Goal: Task Accomplishment & Management: Complete application form

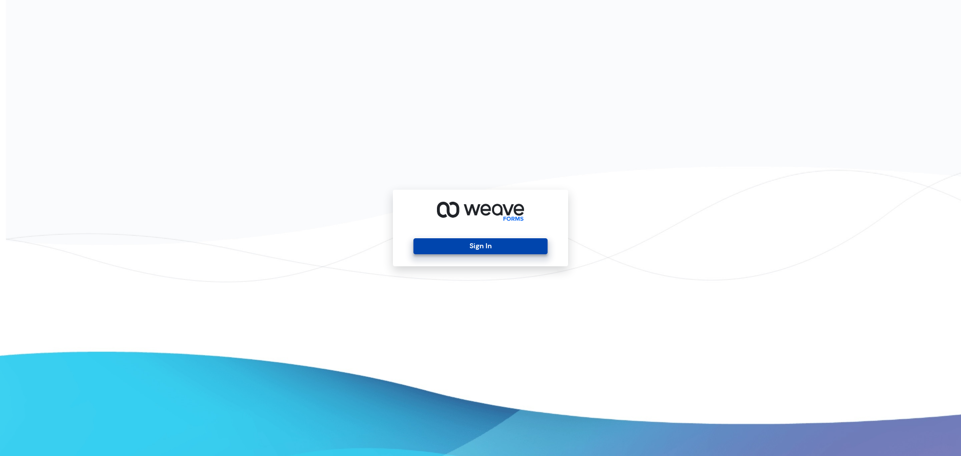
click at [500, 248] on button "Sign In" at bounding box center [480, 246] width 134 height 16
